Goal: Task Accomplishment & Management: Use online tool/utility

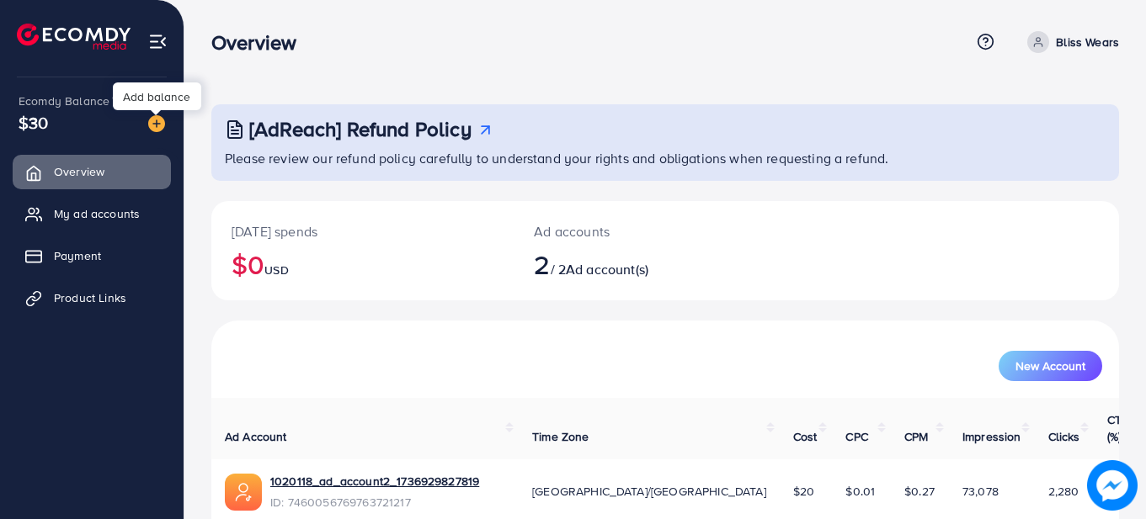
click at [157, 128] on img at bounding box center [156, 123] width 17 height 17
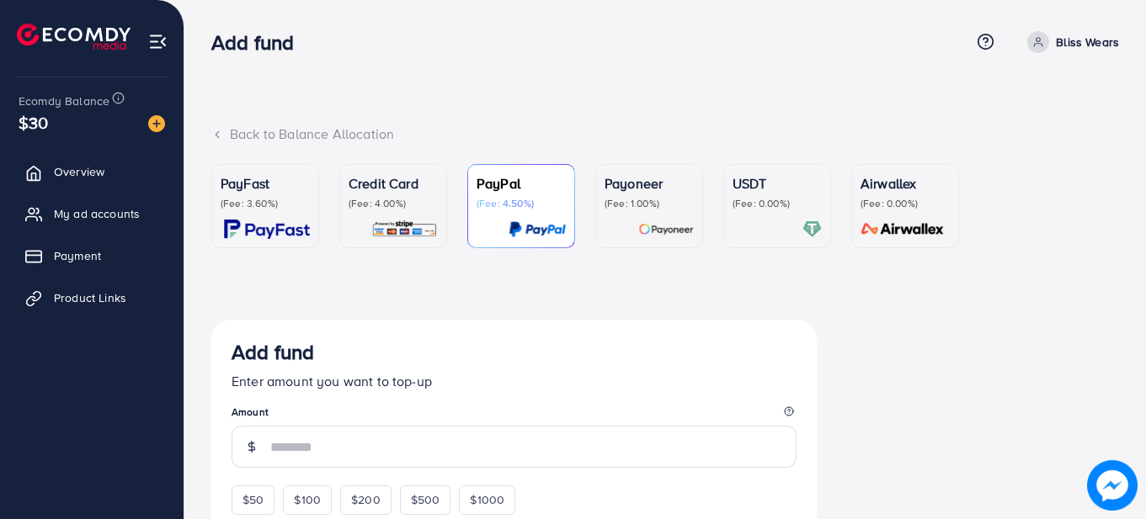
click at [307, 188] on p "PayFast" at bounding box center [265, 183] width 89 height 20
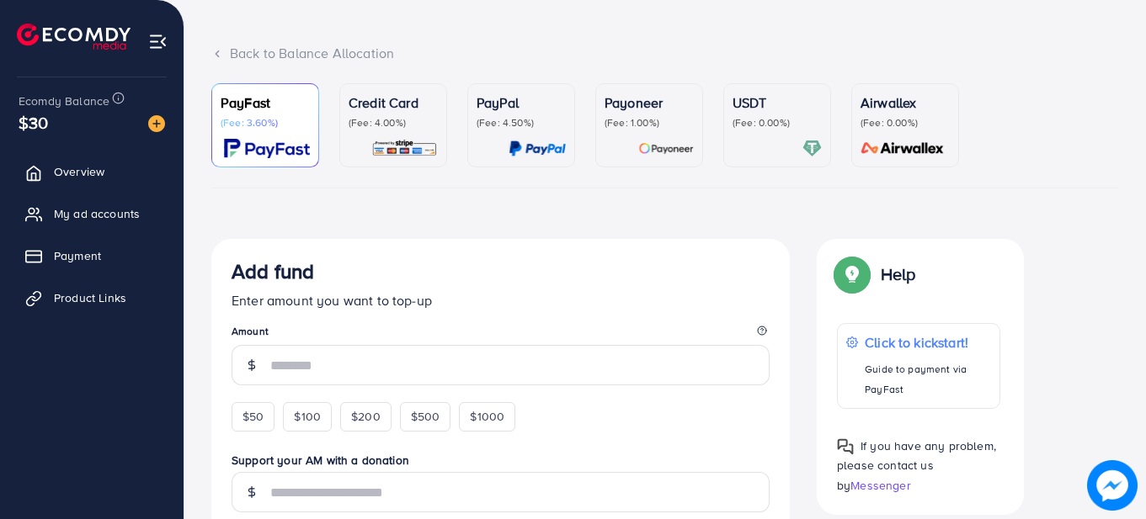
scroll to position [82, 0]
click at [85, 254] on span "Payment" at bounding box center [81, 256] width 47 height 17
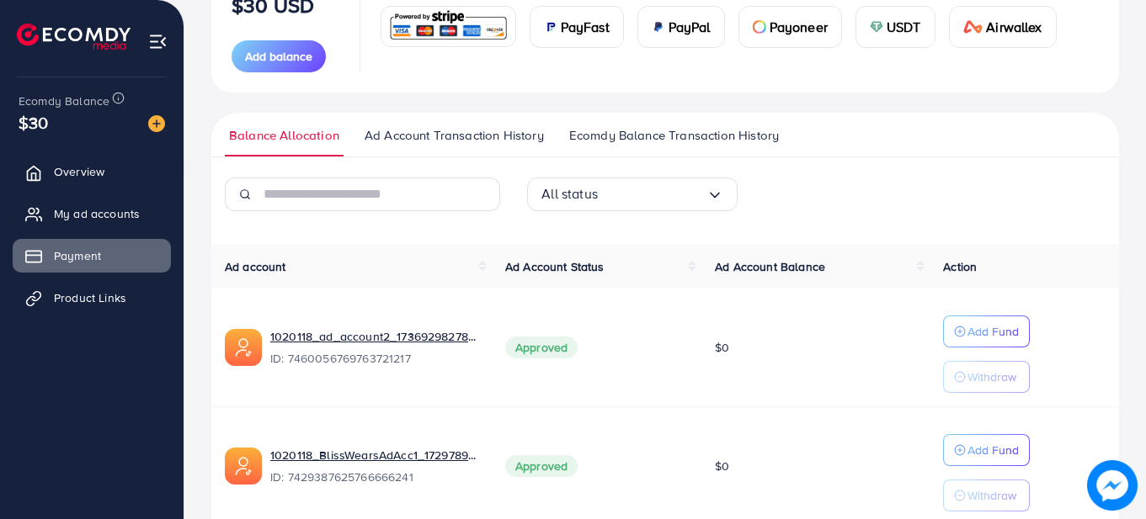
scroll to position [327, 0]
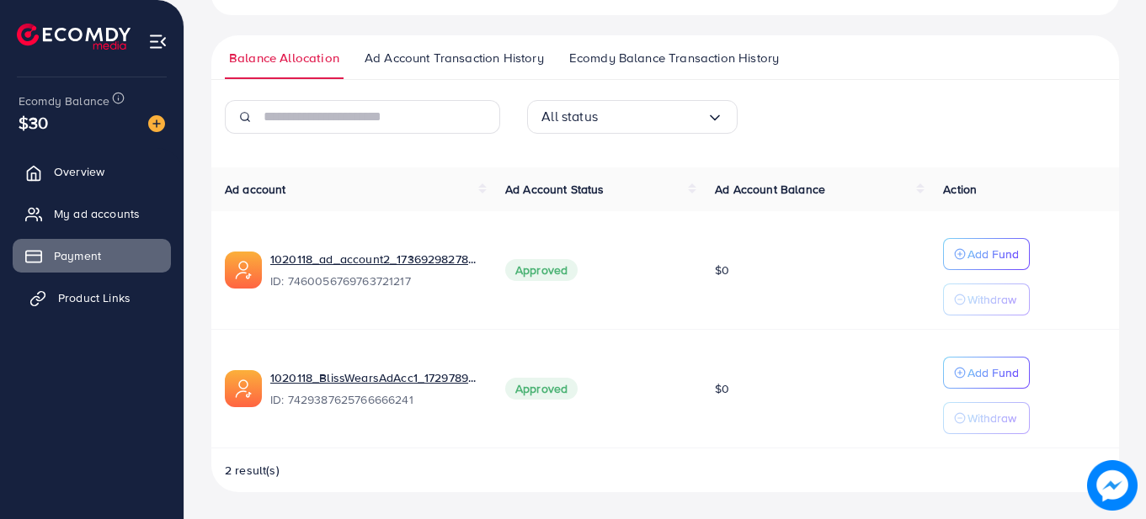
click at [87, 311] on link "Product Links" at bounding box center [92, 298] width 158 height 34
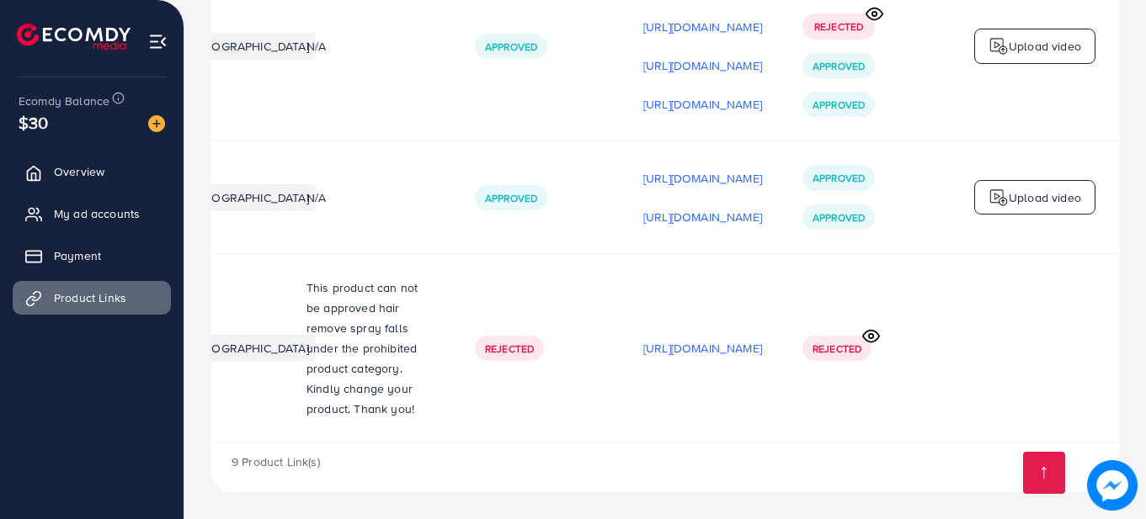
scroll to position [0, 426]
